Goal: Navigation & Orientation: Go to known website

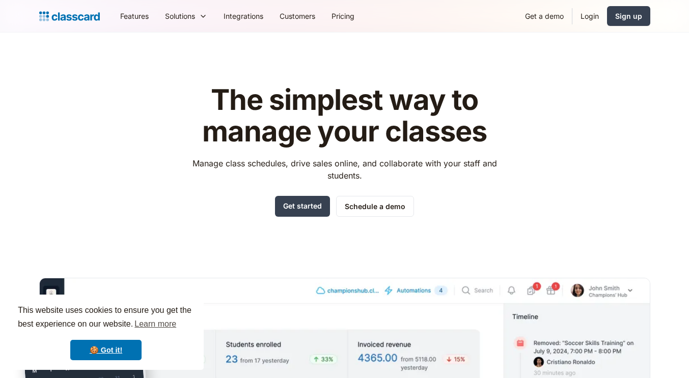
click at [598, 19] on link "Login" at bounding box center [589, 16] width 35 height 23
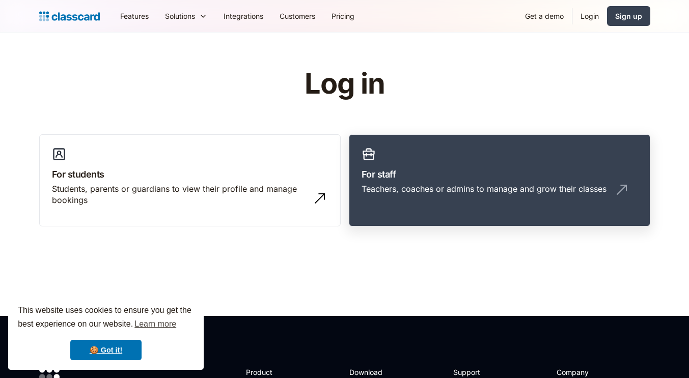
click at [400, 178] on h3 "For staff" at bounding box center [499, 174] width 276 height 14
